Goal: Navigation & Orientation: Find specific page/section

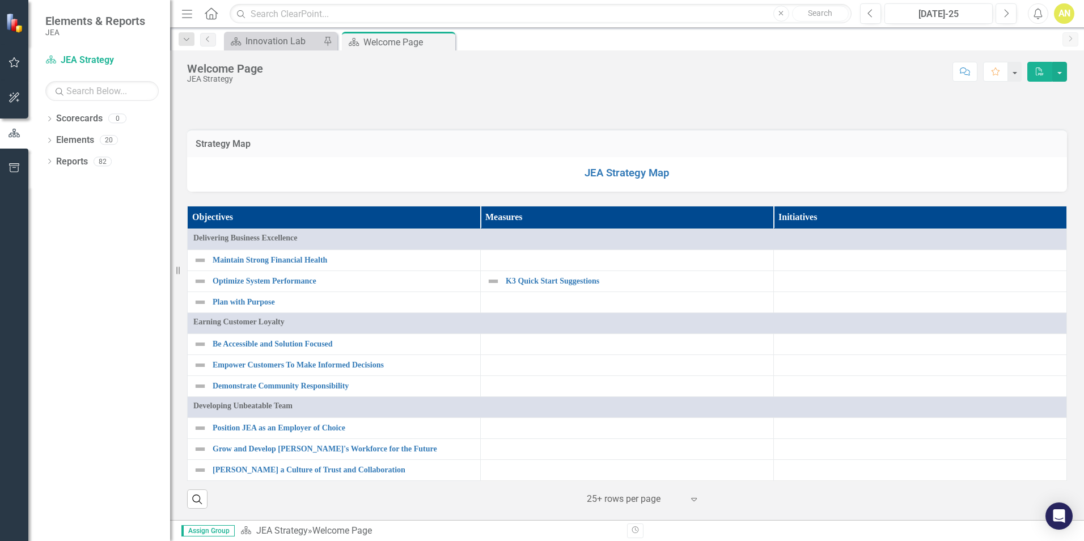
scroll to position [510, 0]
click at [111, 142] on div "20" at bounding box center [109, 141] width 18 height 10
click at [113, 140] on div "20" at bounding box center [109, 141] width 18 height 10
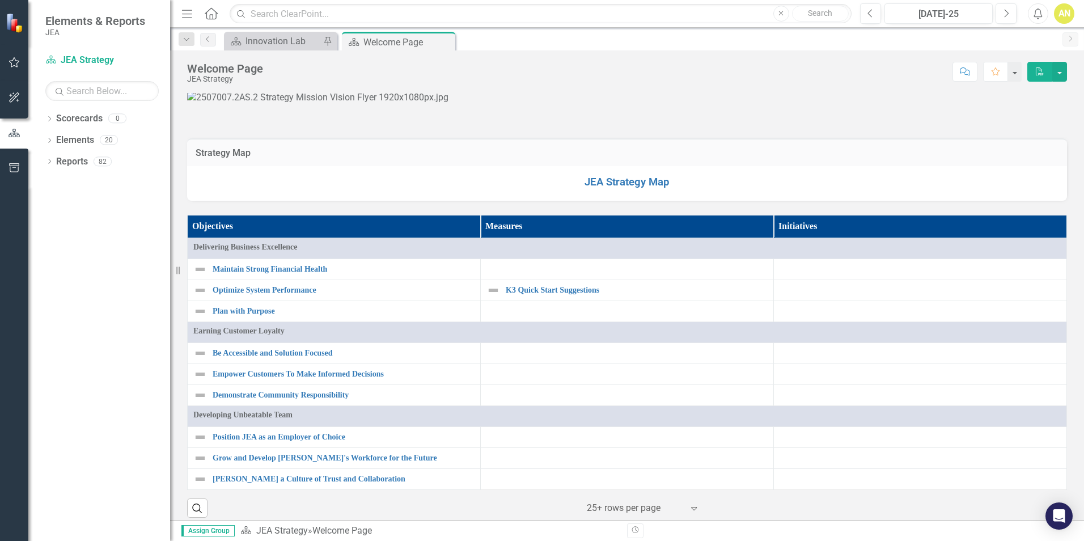
scroll to position [0, 0]
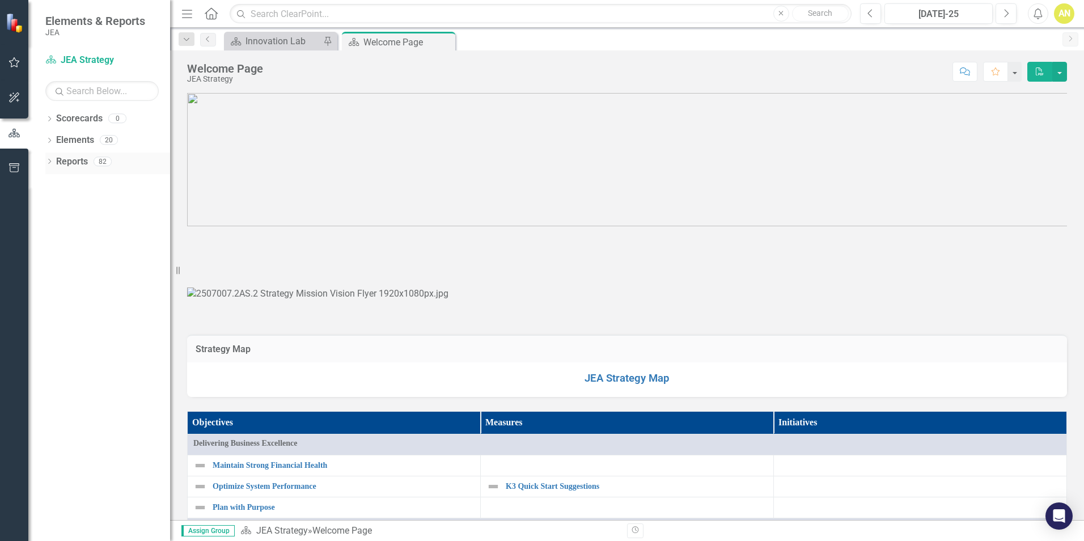
click at [103, 163] on div "82" at bounding box center [103, 162] width 18 height 10
click at [394, 240] on img at bounding box center [627, 240] width 880 height 0
click at [299, 40] on div "Innovation Lab" at bounding box center [283, 41] width 75 height 14
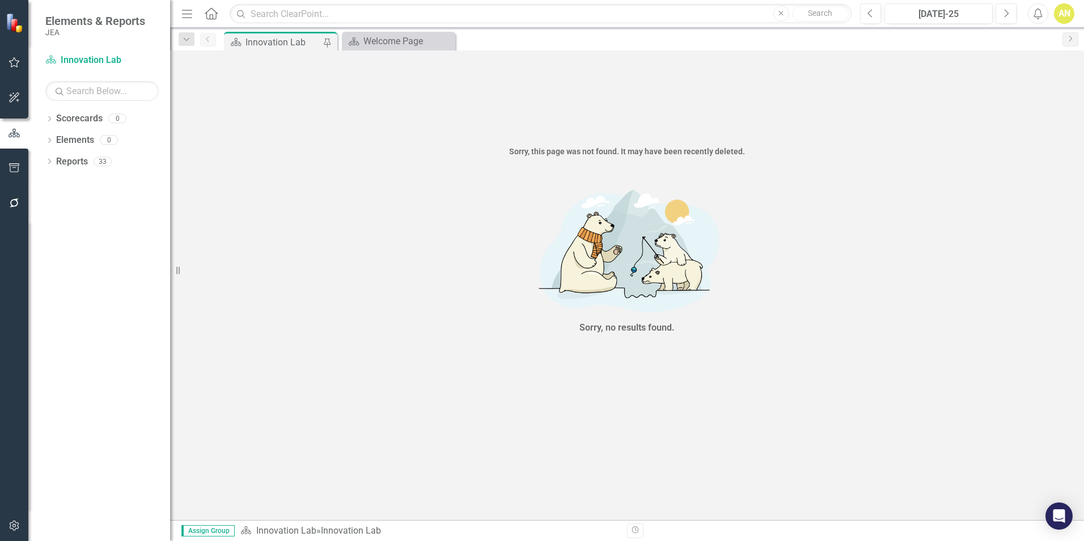
click at [295, 46] on div "Innovation Lab" at bounding box center [283, 42] width 75 height 14
click at [79, 161] on link "Reports" at bounding box center [72, 161] width 32 height 13
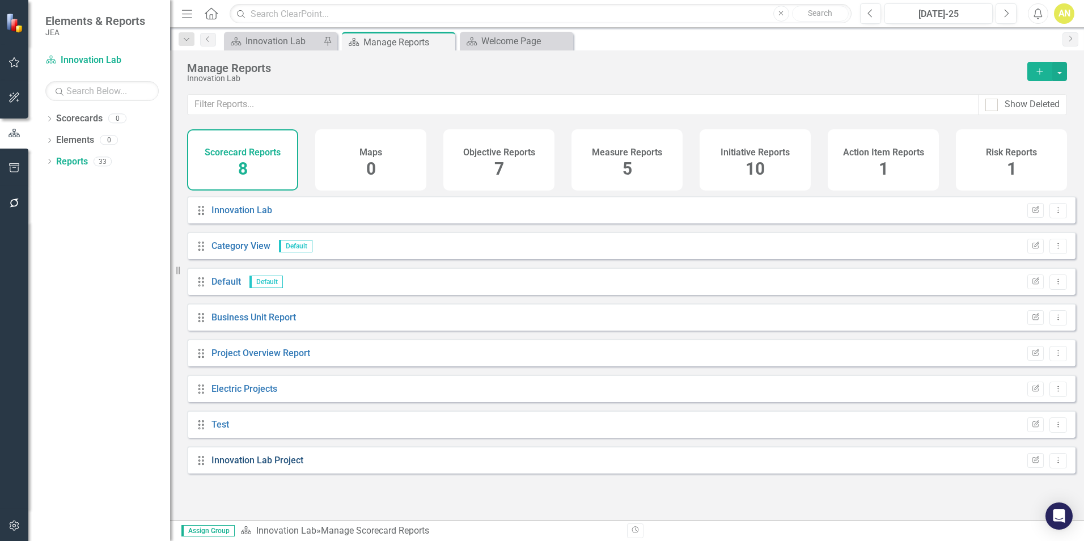
click at [246, 465] on link "Innovation Lab Project" at bounding box center [258, 460] width 92 height 11
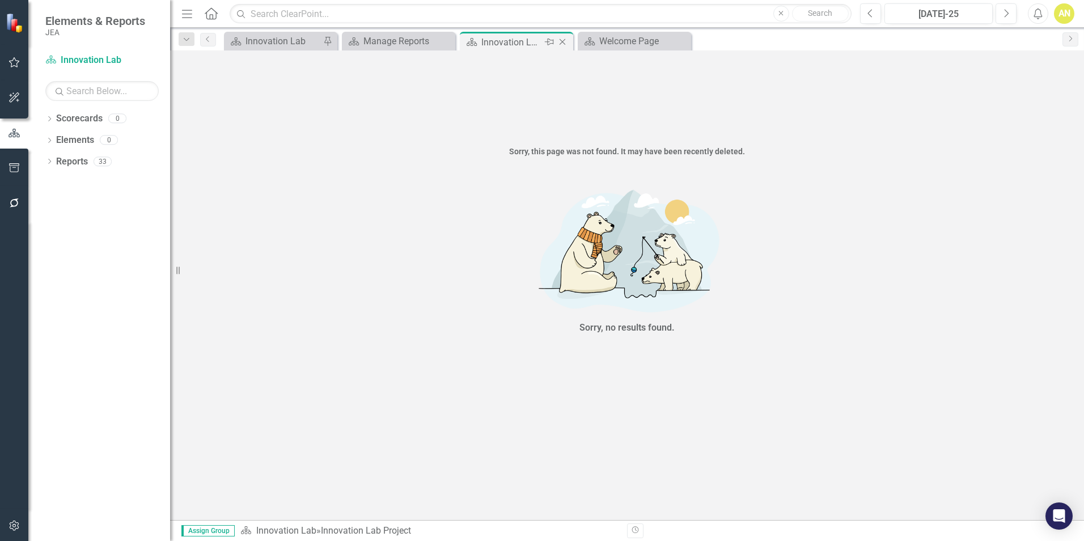
click at [563, 43] on icon at bounding box center [563, 42] width 6 height 6
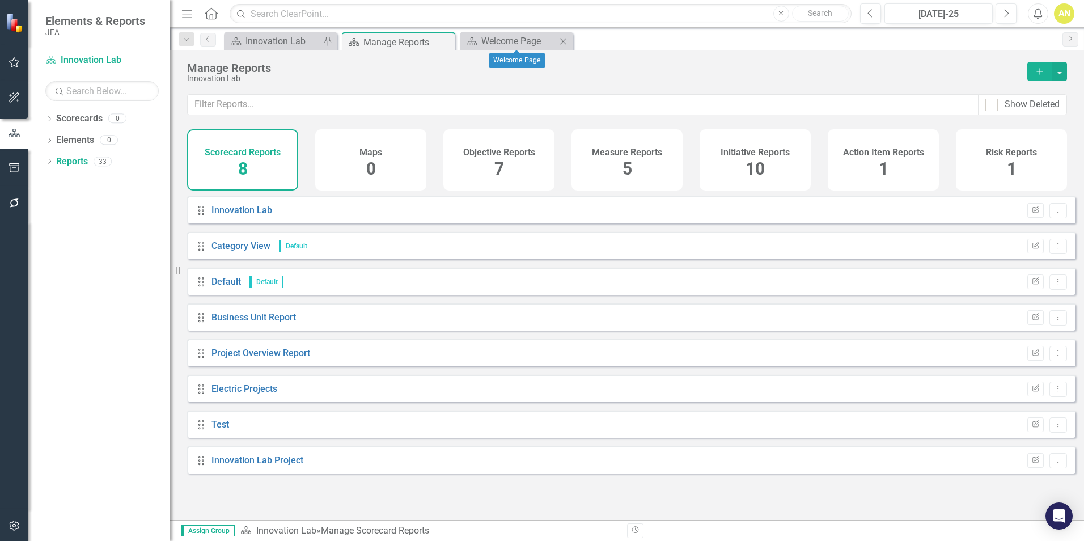
click at [564, 40] on icon "Close" at bounding box center [562, 41] width 11 height 9
click at [499, 160] on span "7" at bounding box center [500, 169] width 10 height 20
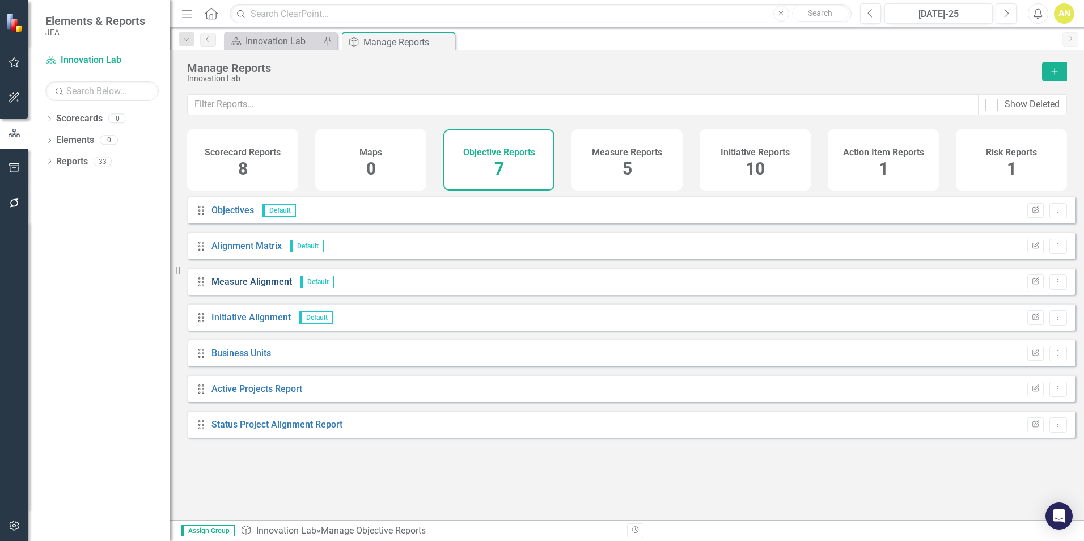
click at [248, 287] on link "Measure Alignment" at bounding box center [252, 281] width 81 height 11
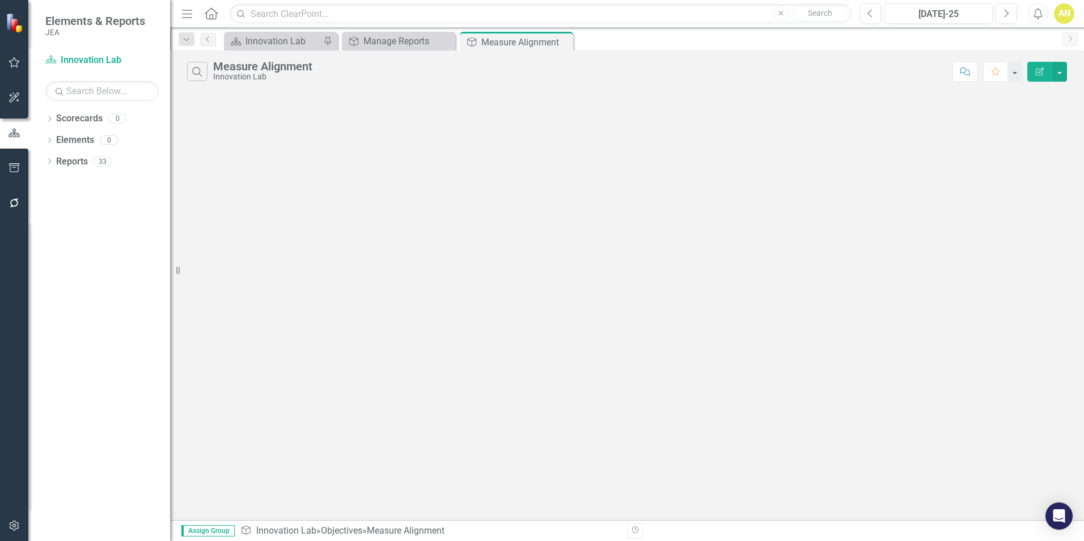
click at [0, 0] on icon "Close" at bounding box center [0, 0] width 0 height 0
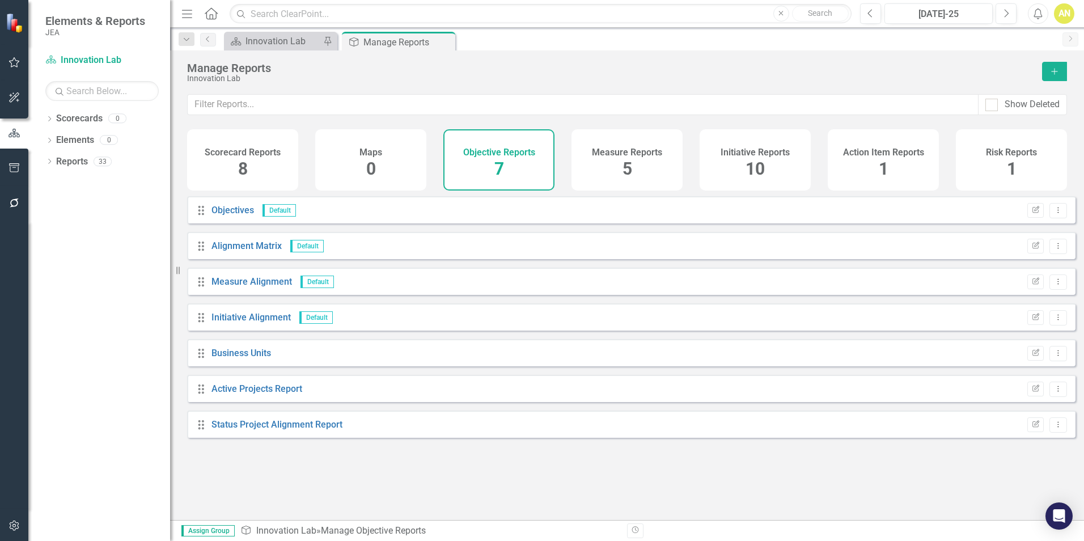
click at [615, 161] on div "Measure Reports 5" at bounding box center [627, 159] width 111 height 61
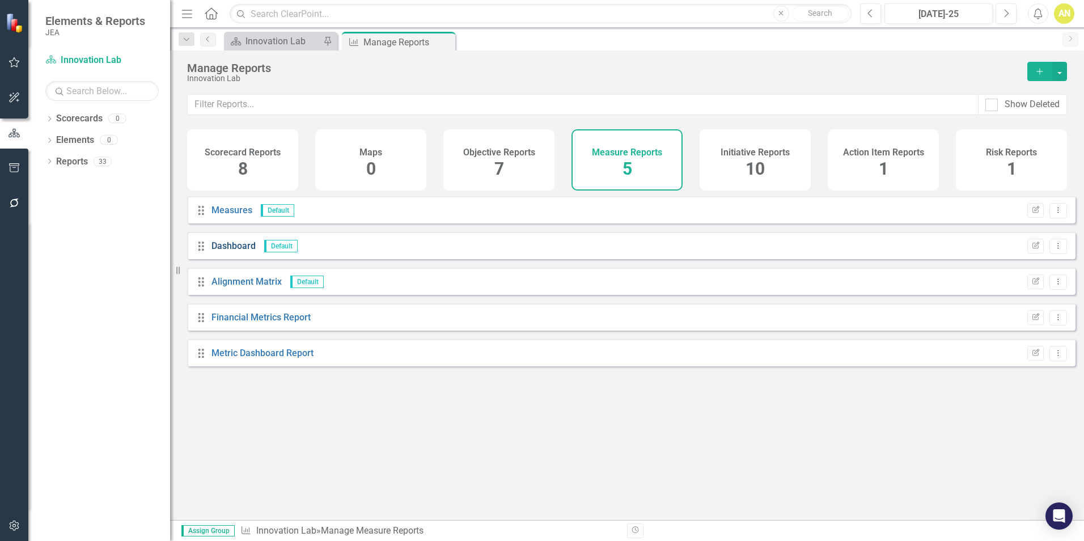
click at [232, 251] on link "Dashboard" at bounding box center [234, 245] width 44 height 11
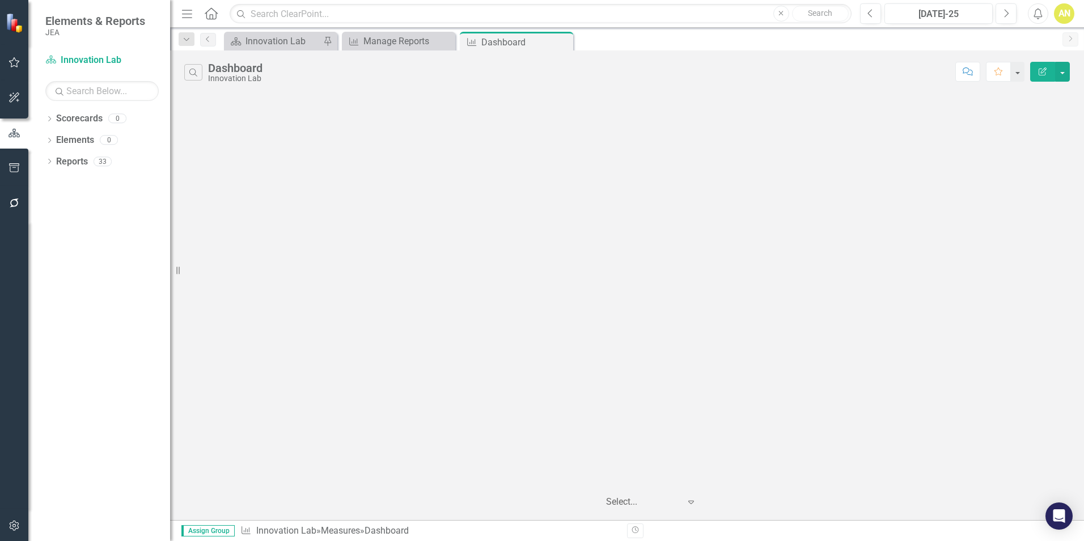
click at [692, 501] on icon at bounding box center [691, 502] width 6 height 3
click at [657, 427] on div "12 charts per page" at bounding box center [654, 426] width 84 height 13
click at [561, 42] on icon "Close" at bounding box center [562, 41] width 11 height 9
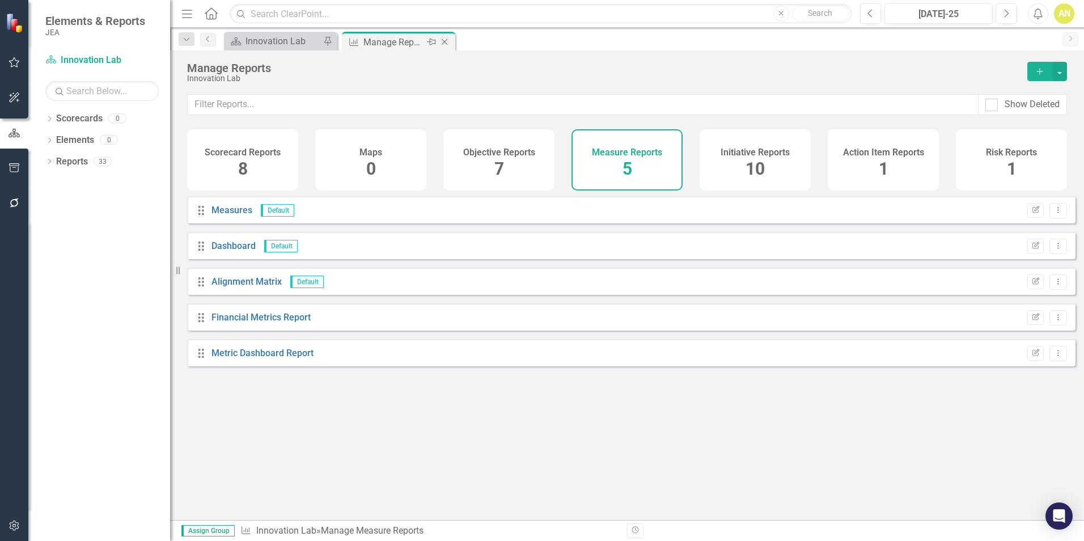
click at [447, 40] on icon "Close" at bounding box center [444, 41] width 11 height 9
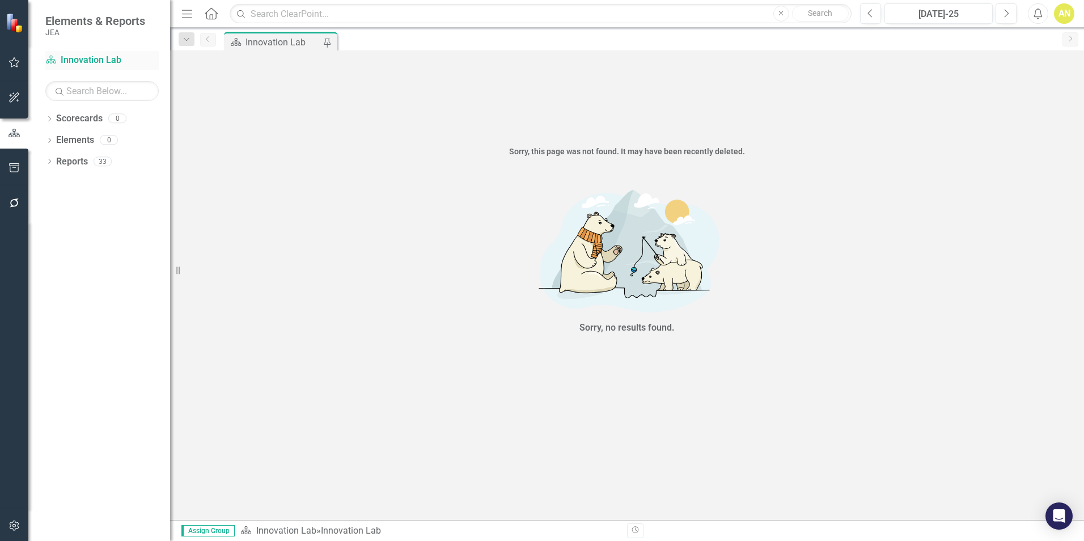
click at [83, 57] on link "Scorecard Innovation Lab" at bounding box center [101, 60] width 113 height 13
click at [78, 164] on link "Reports" at bounding box center [72, 161] width 32 height 13
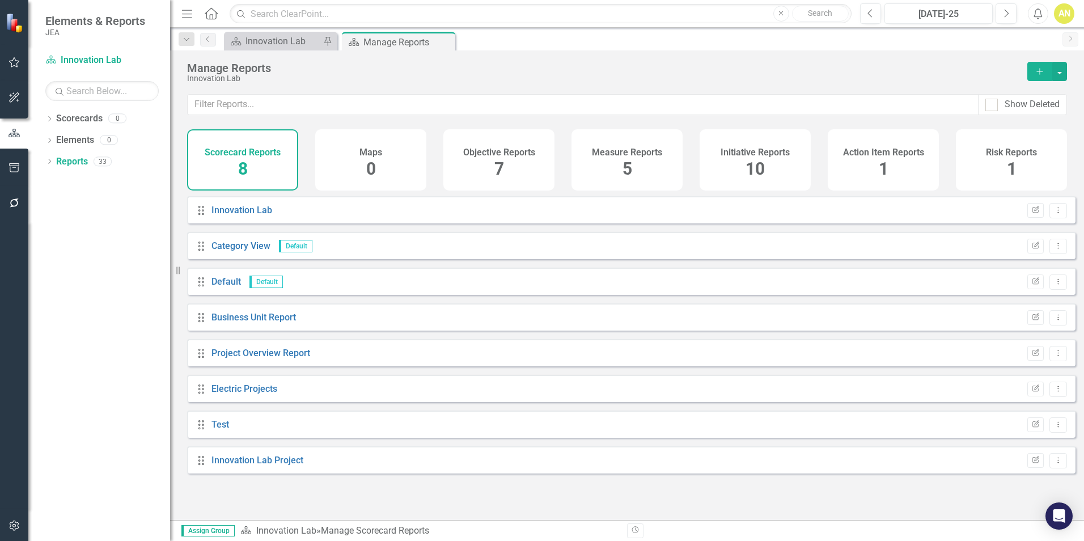
click at [759, 166] on span "10" at bounding box center [755, 169] width 19 height 20
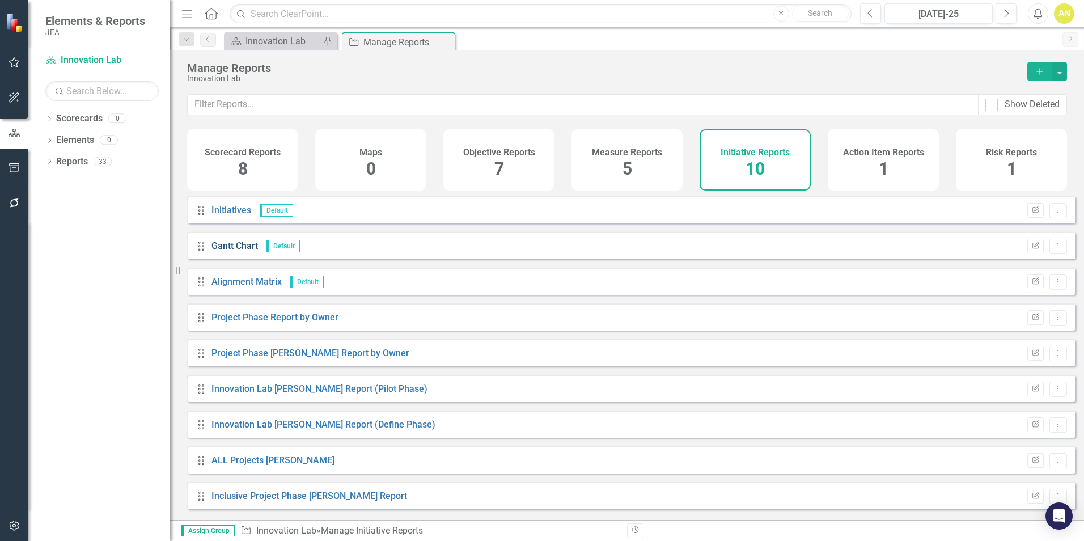
click at [235, 251] on link "Gantt Chart" at bounding box center [235, 245] width 47 height 11
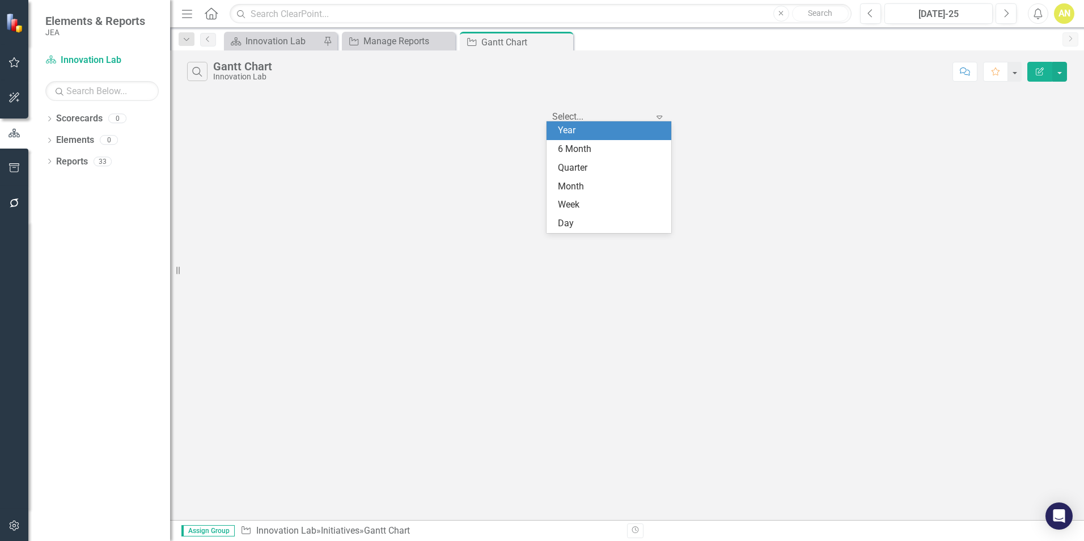
scroll to position [1, 0]
click at [658, 117] on icon "Expand" at bounding box center [659, 115] width 11 height 9
click at [580, 150] on div "6 Month" at bounding box center [611, 149] width 107 height 13
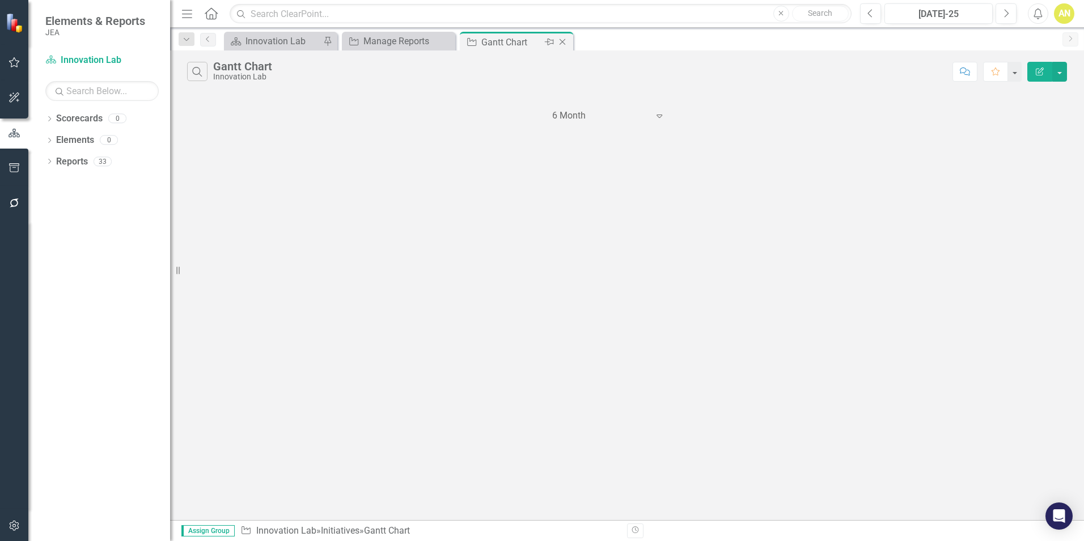
click at [561, 44] on icon at bounding box center [563, 42] width 6 height 6
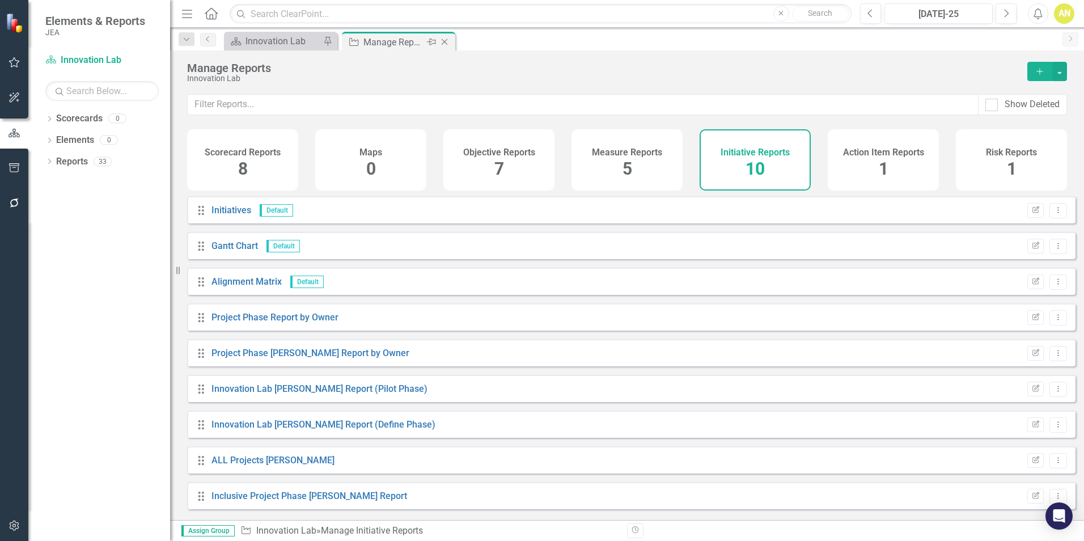
click at [447, 42] on icon "Close" at bounding box center [444, 41] width 11 height 9
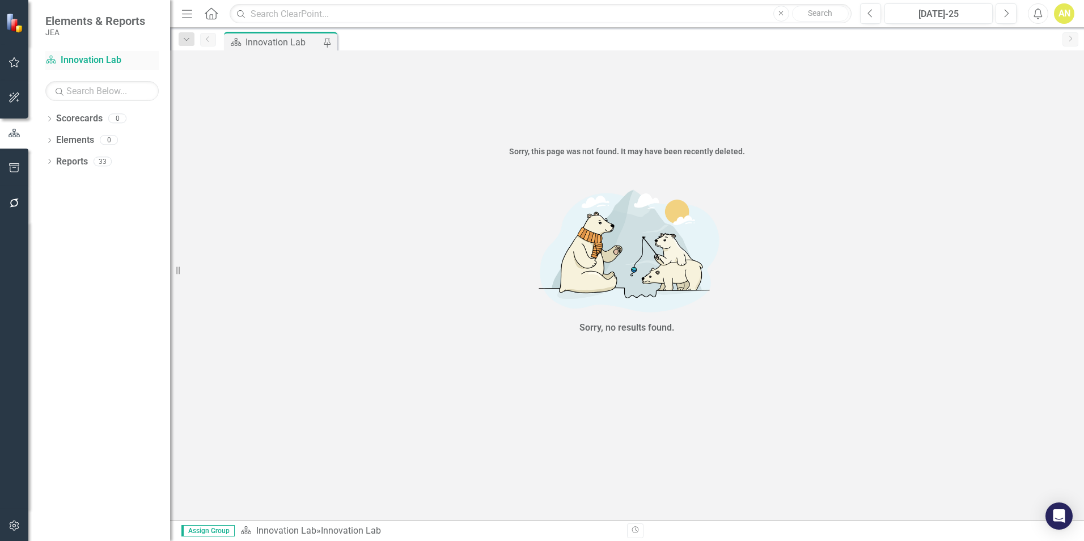
click at [80, 61] on link "Scorecard Innovation Lab" at bounding box center [101, 60] width 113 height 13
click at [15, 23] on img at bounding box center [16, 23] width 20 height 20
click at [14, 65] on icon "button" at bounding box center [15, 62] width 12 height 9
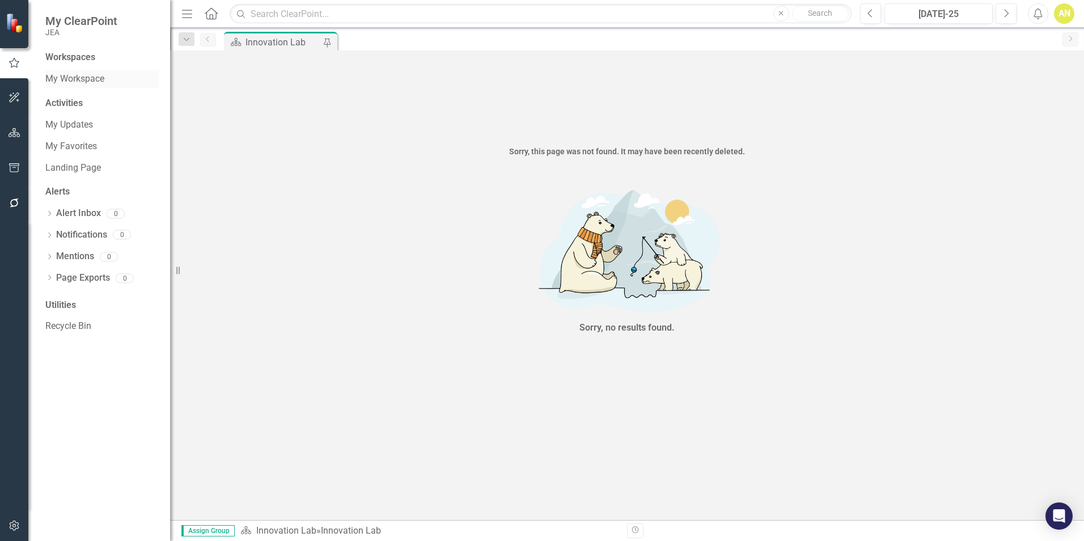
click at [65, 77] on link "My Workspace" at bounding box center [101, 79] width 113 height 13
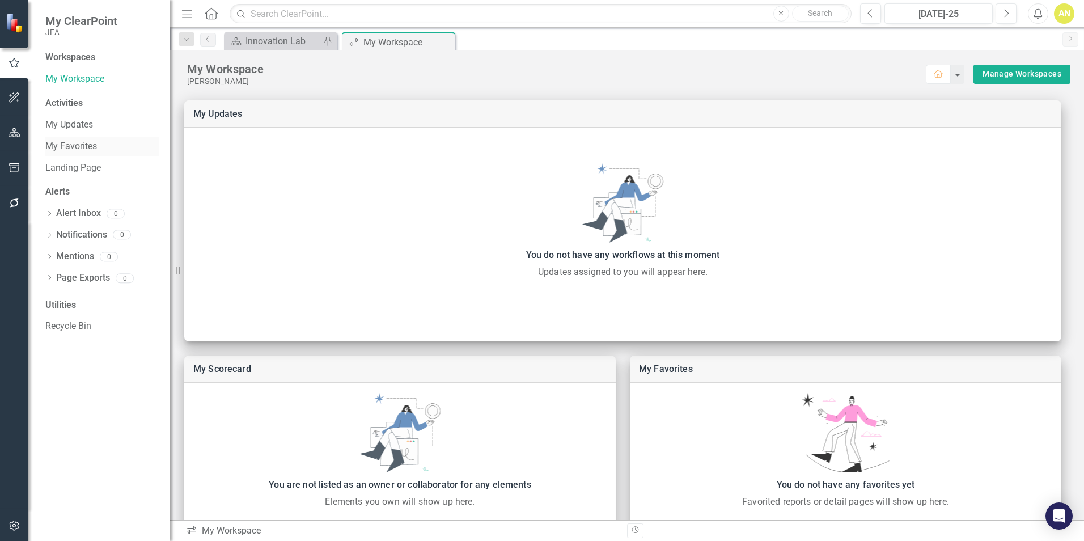
click at [70, 147] on link "My Favorites" at bounding box center [101, 146] width 113 height 13
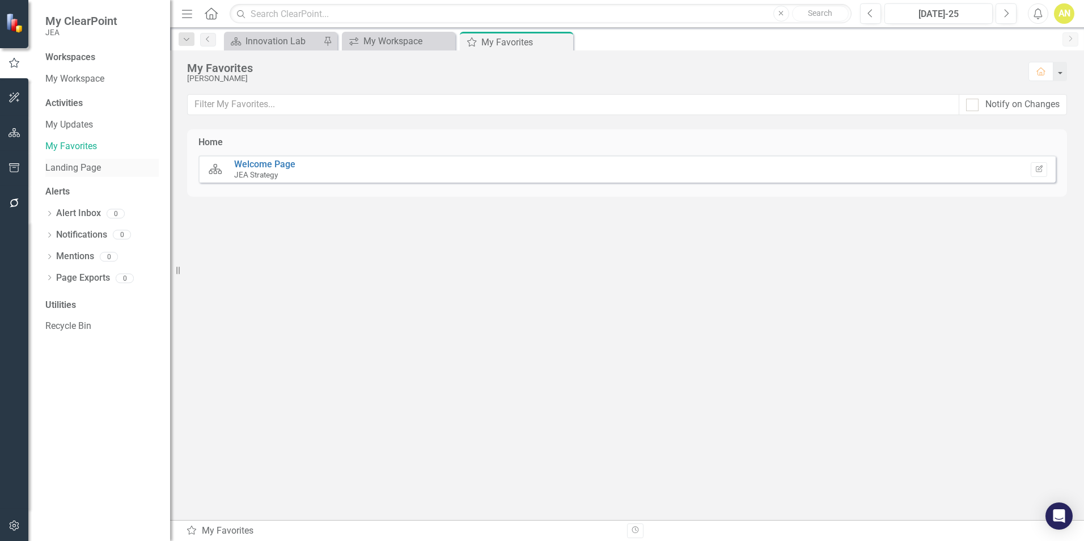
click at [76, 167] on link "Landing Page" at bounding box center [101, 168] width 113 height 13
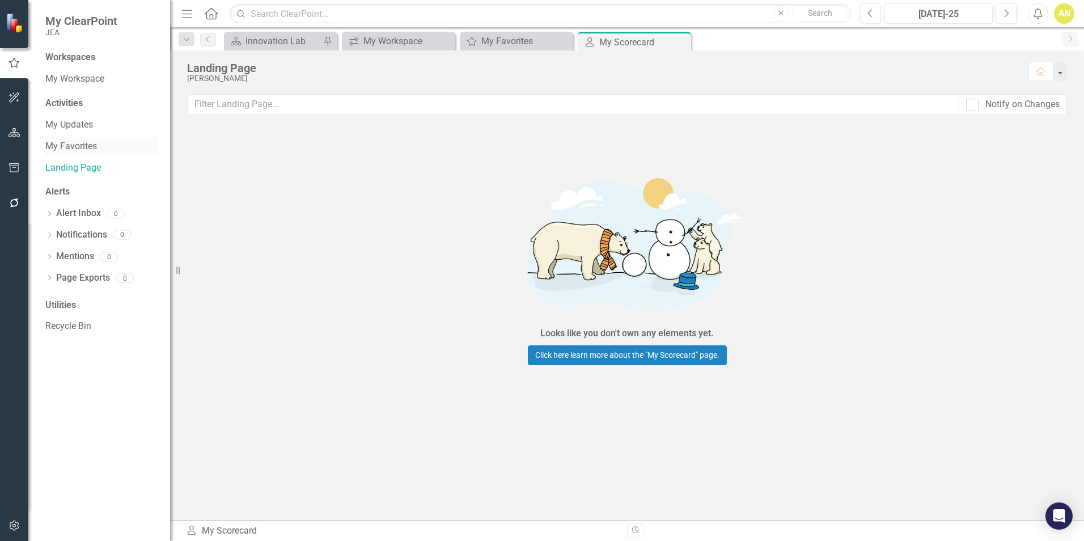
click at [83, 145] on link "My Favorites" at bounding box center [101, 146] width 113 height 13
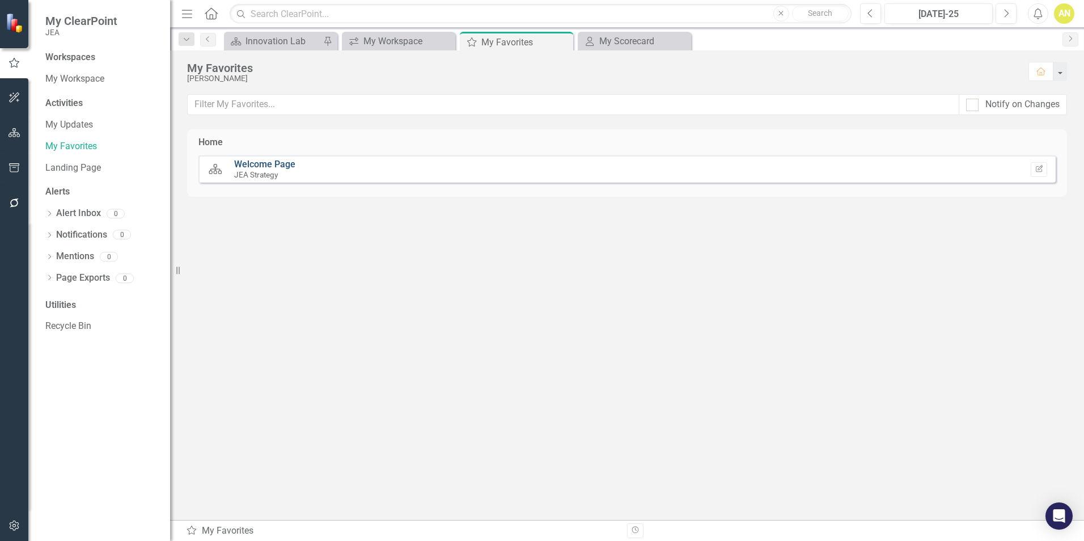
click at [284, 162] on link "Welcome Page" at bounding box center [264, 164] width 61 height 11
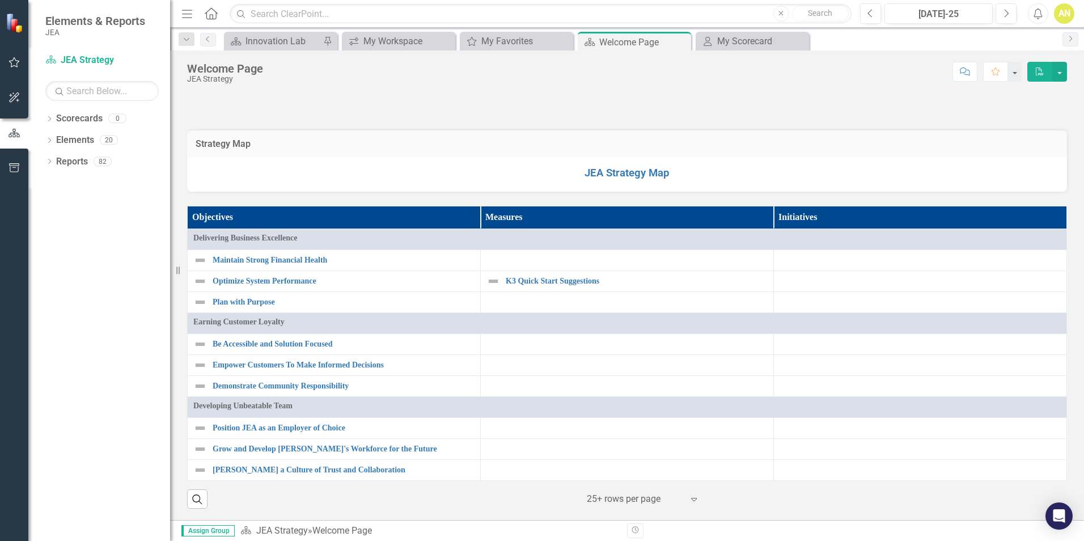
scroll to position [906, 0]
click at [273, 258] on link "Maintain Strong Financial Health" at bounding box center [344, 260] width 262 height 9
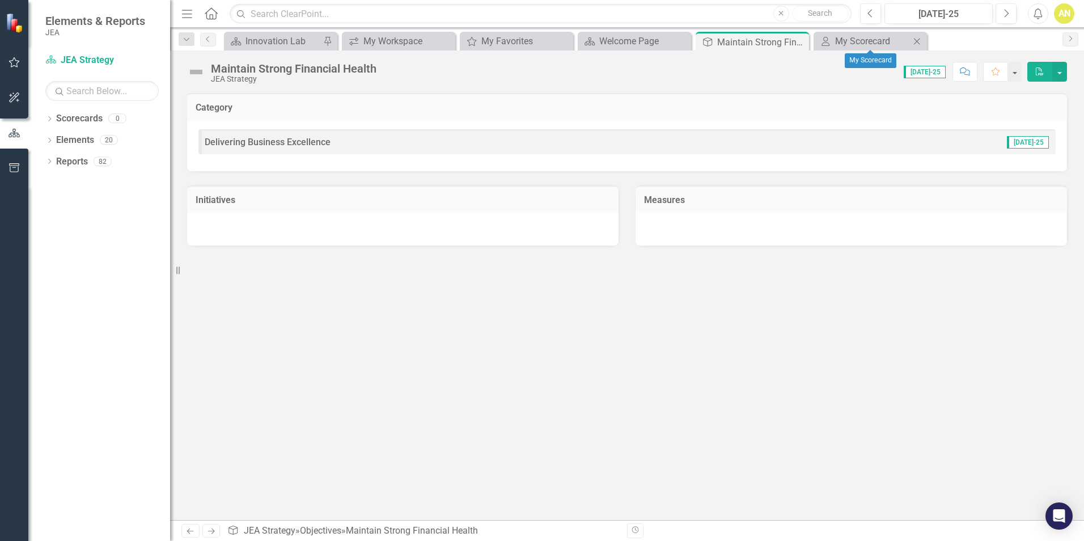
click at [919, 38] on icon "Close" at bounding box center [916, 41] width 11 height 9
drag, startPoint x: 801, startPoint y: 41, endPoint x: 718, endPoint y: 45, distance: 82.9
click at [800, 41] on icon "Close" at bounding box center [798, 41] width 11 height 9
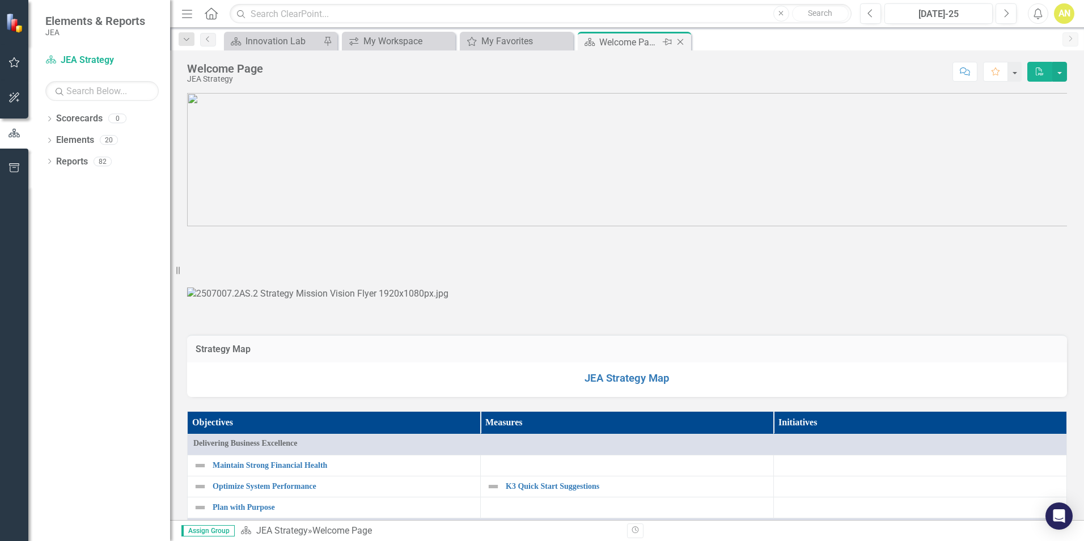
click at [681, 44] on icon "Close" at bounding box center [680, 41] width 11 height 9
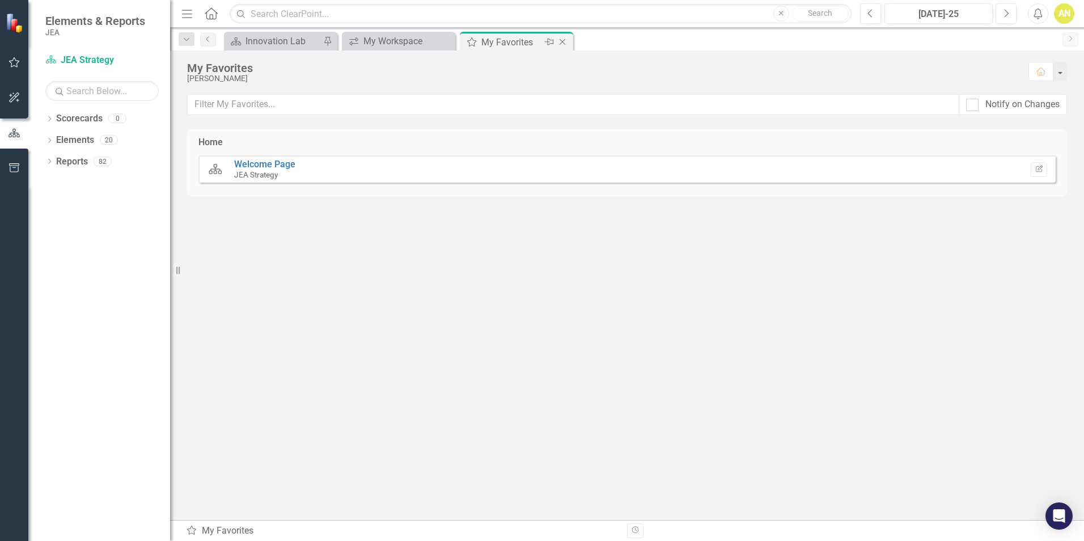
click at [565, 40] on icon "Close" at bounding box center [562, 41] width 11 height 9
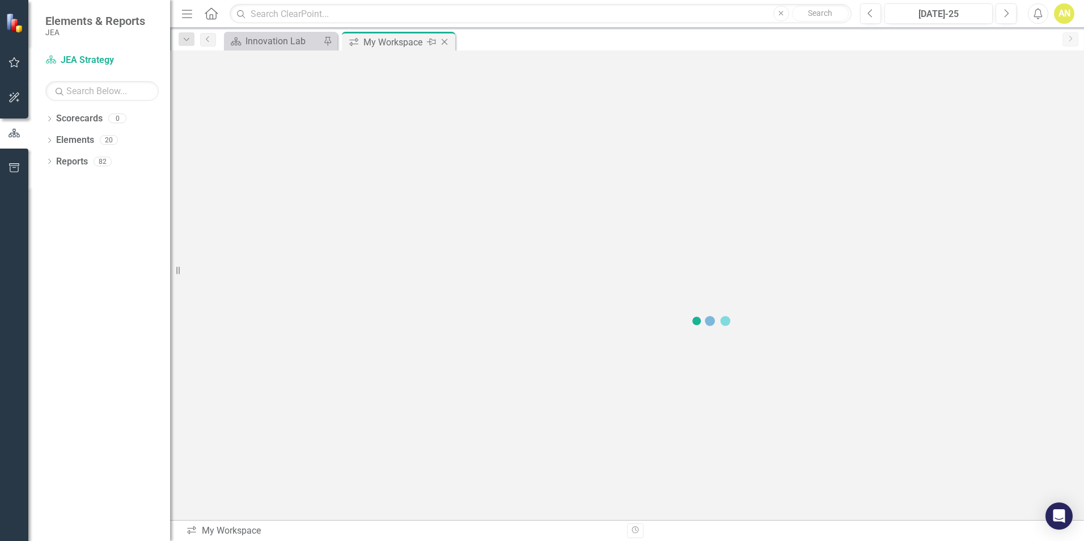
click at [444, 44] on icon "Close" at bounding box center [444, 41] width 11 height 9
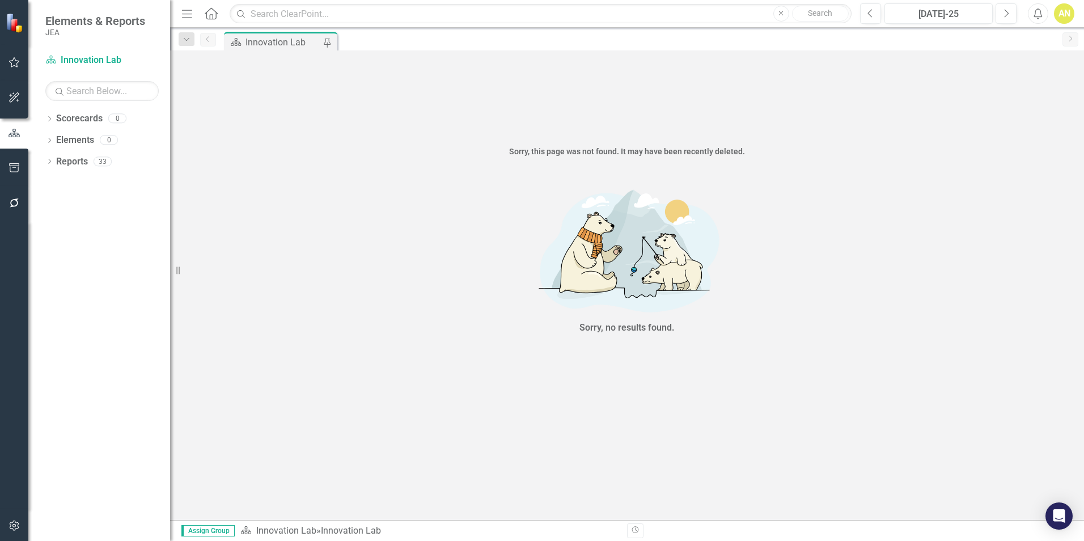
click at [12, 167] on icon "button" at bounding box center [15, 167] width 12 height 9
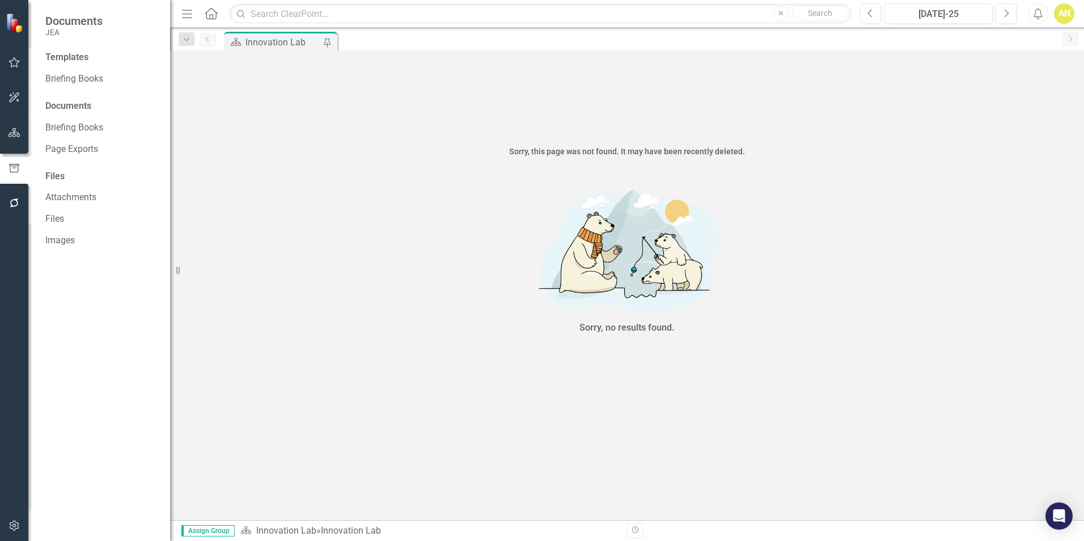
click at [77, 60] on div "Templates" at bounding box center [101, 57] width 113 height 13
click at [16, 96] on icon "button" at bounding box center [15, 97] width 12 height 9
